Goal: Information Seeking & Learning: Learn about a topic

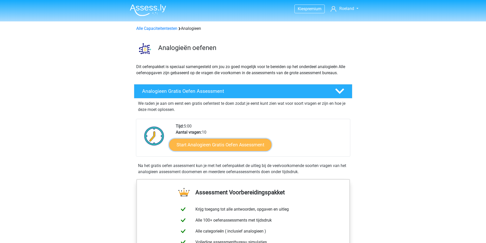
click at [214, 145] on link "Start Analogieen Gratis Oefen Assessment" at bounding box center [220, 145] width 102 height 12
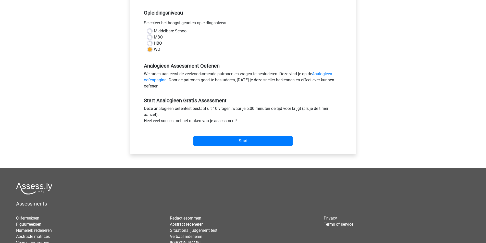
scroll to position [102, 0]
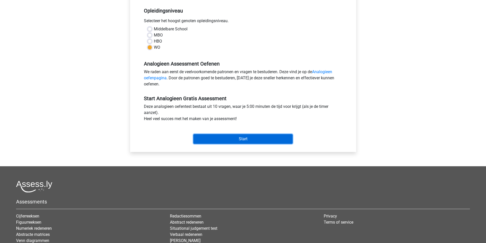
click at [240, 139] on input "Start" at bounding box center [242, 139] width 99 height 10
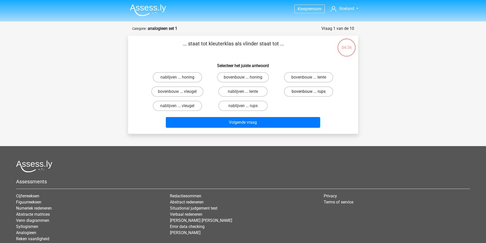
click at [315, 93] on label "bovenbouw ... rups" at bounding box center [308, 92] width 49 height 10
click at [312, 93] on input "bovenbouw ... rups" at bounding box center [310, 93] width 3 height 3
radio input "true"
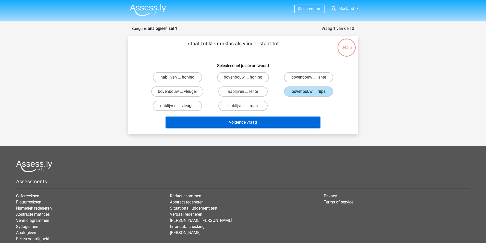
click at [244, 123] on button "Volgende vraag" at bounding box center [243, 122] width 154 height 11
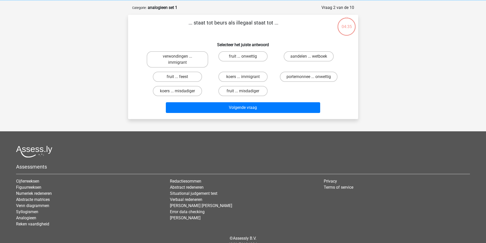
scroll to position [26, 0]
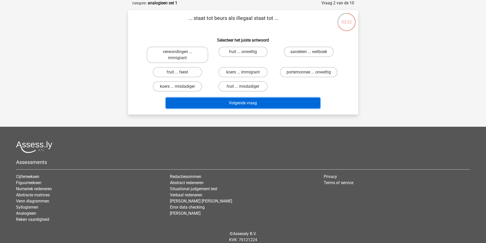
click at [248, 102] on button "Volgende vraag" at bounding box center [243, 103] width 154 height 11
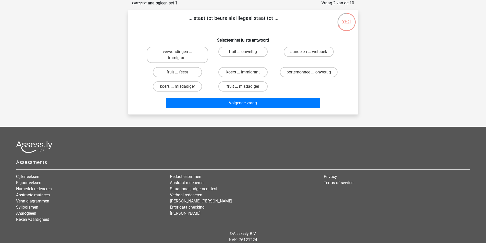
click at [120, 88] on div "Kies premium Roeland roelandr@planet.nl" at bounding box center [243, 117] width 486 height 287
click at [312, 52] on input "aandelen ... wetboek" at bounding box center [310, 53] width 3 height 3
radio input "true"
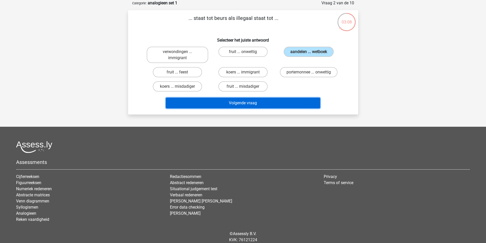
click at [238, 104] on button "Volgende vraag" at bounding box center [243, 103] width 154 height 11
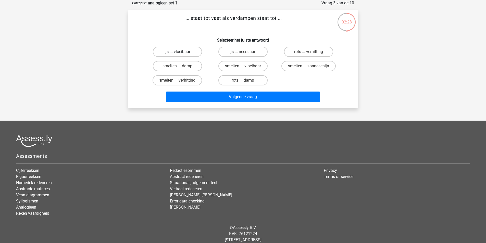
click at [177, 54] on label "ijs ... vloeibaar" at bounding box center [177, 52] width 49 height 10
click at [177, 54] on input "ijs ... vloeibaar" at bounding box center [178, 53] width 3 height 3
radio input "true"
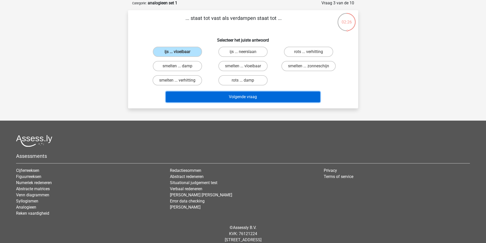
click at [249, 99] on button "Volgende vraag" at bounding box center [243, 97] width 154 height 11
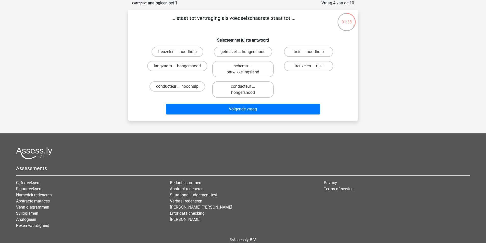
click at [177, 67] on input "langzaam ... hongersnood" at bounding box center [178, 67] width 3 height 3
radio input "true"
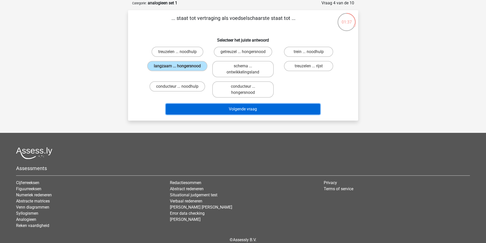
click at [260, 109] on button "Volgende vraag" at bounding box center [243, 109] width 154 height 11
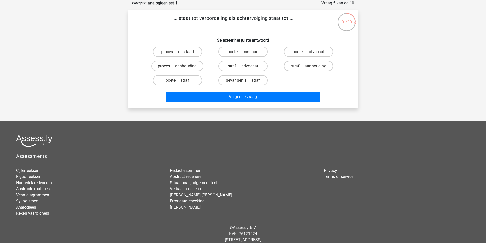
click at [179, 68] on input "proces ... aanhouding" at bounding box center [178, 67] width 3 height 3
radio input "true"
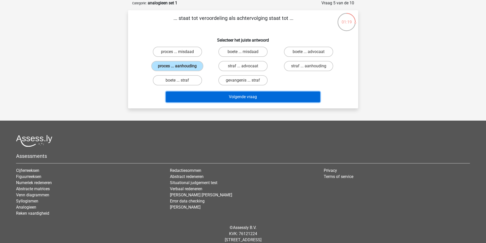
click at [236, 97] on button "Volgende vraag" at bounding box center [243, 97] width 154 height 11
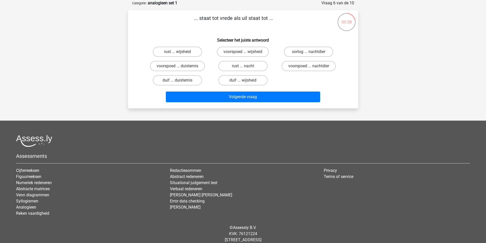
click at [246, 82] on input "duif ... wijsheid" at bounding box center [244, 81] width 3 height 3
radio input "true"
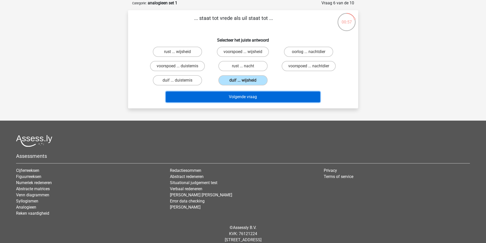
click at [246, 96] on button "Volgende vraag" at bounding box center [243, 97] width 154 height 11
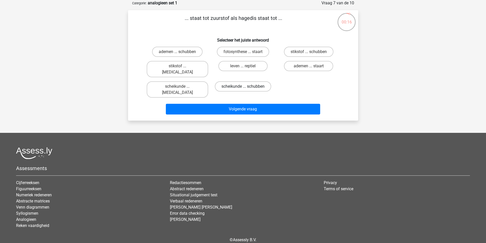
click at [232, 81] on label "scheikunde ... schubben" at bounding box center [243, 86] width 56 height 10
click at [243, 87] on input "scheikunde ... schubben" at bounding box center [244, 88] width 3 height 3
radio input "true"
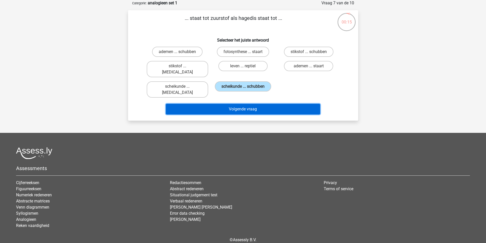
click at [233, 104] on button "Volgende vraag" at bounding box center [243, 109] width 154 height 11
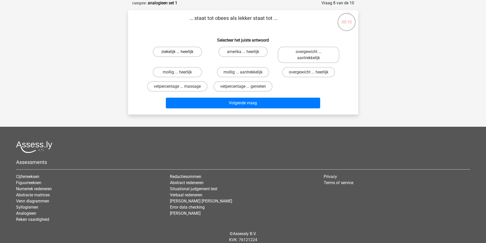
click at [174, 53] on label "ziekelijk ... heerlijk" at bounding box center [177, 52] width 49 height 10
click at [177, 53] on input "ziekelijk ... heerlijk" at bounding box center [178, 53] width 3 height 3
radio input "true"
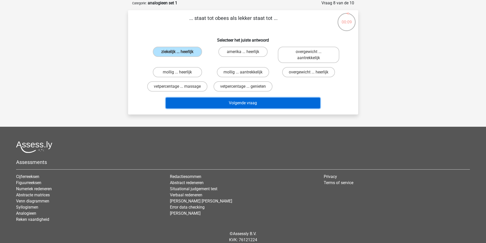
click at [251, 103] on button "Volgende vraag" at bounding box center [243, 103] width 154 height 11
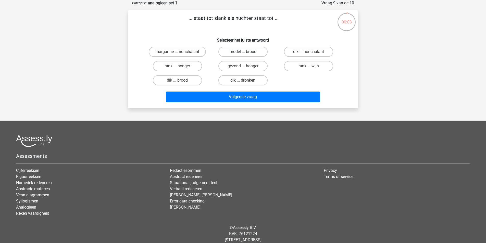
click at [246, 53] on label "model ... brood" at bounding box center [242, 52] width 49 height 10
click at [246, 53] on input "model ... brood" at bounding box center [244, 53] width 3 height 3
radio input "true"
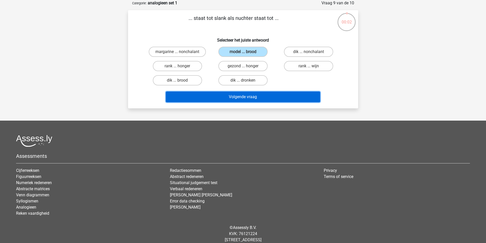
click at [259, 95] on button "Volgende vraag" at bounding box center [243, 97] width 154 height 11
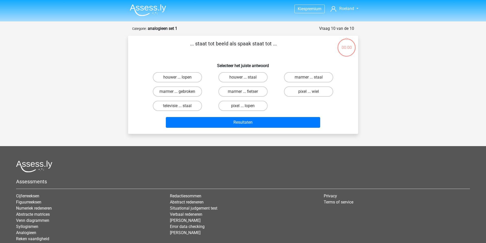
scroll to position [26, 0]
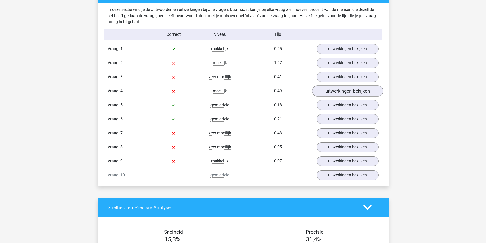
scroll to position [408, 0]
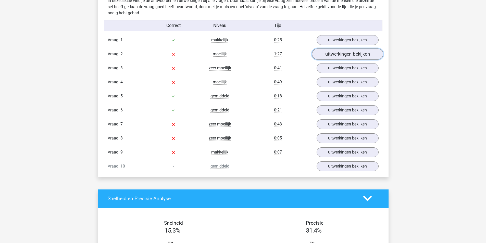
click at [342, 55] on link "uitwerkingen bekijken" at bounding box center [347, 53] width 71 height 11
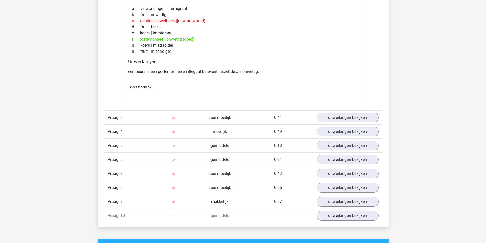
scroll to position [510, 0]
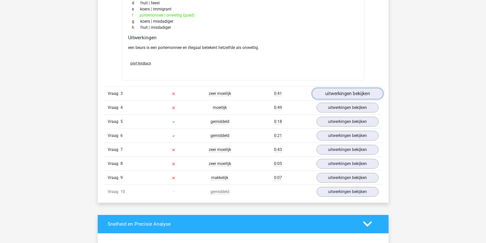
click at [346, 95] on link "uitwerkingen bekijken" at bounding box center [347, 93] width 71 height 11
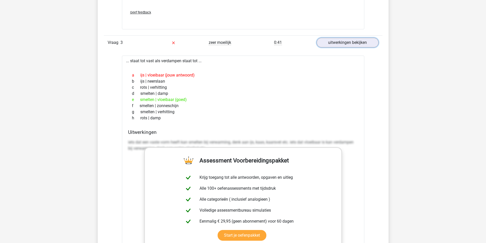
scroll to position [587, 0]
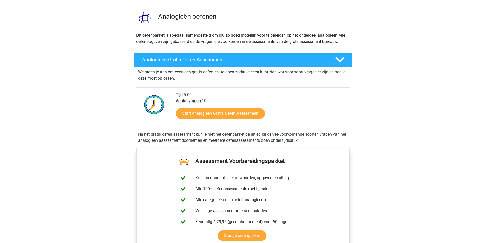
scroll to position [26, 0]
